Goal: Find specific page/section

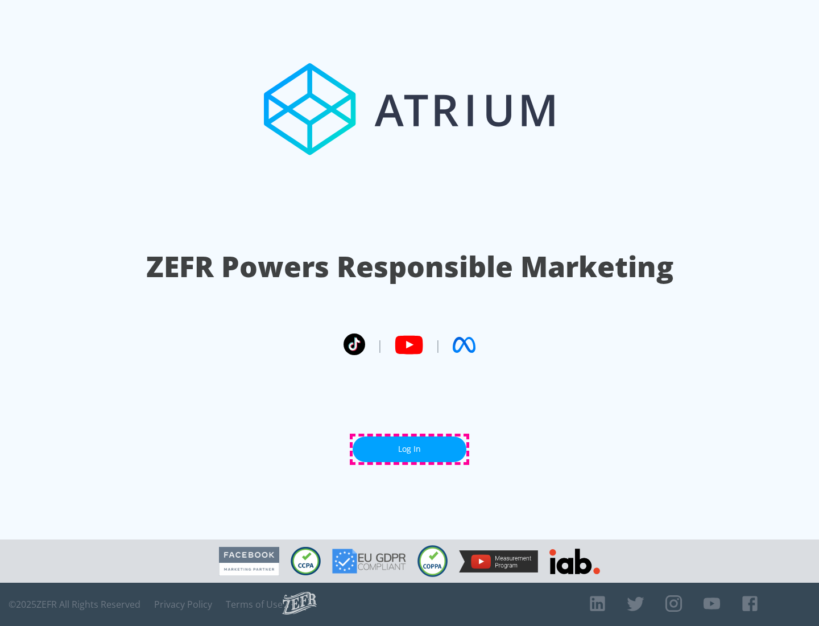
click at [410, 449] on link "Log In" at bounding box center [410, 449] width 114 height 26
